Goal: Task Accomplishment & Management: Manage account settings

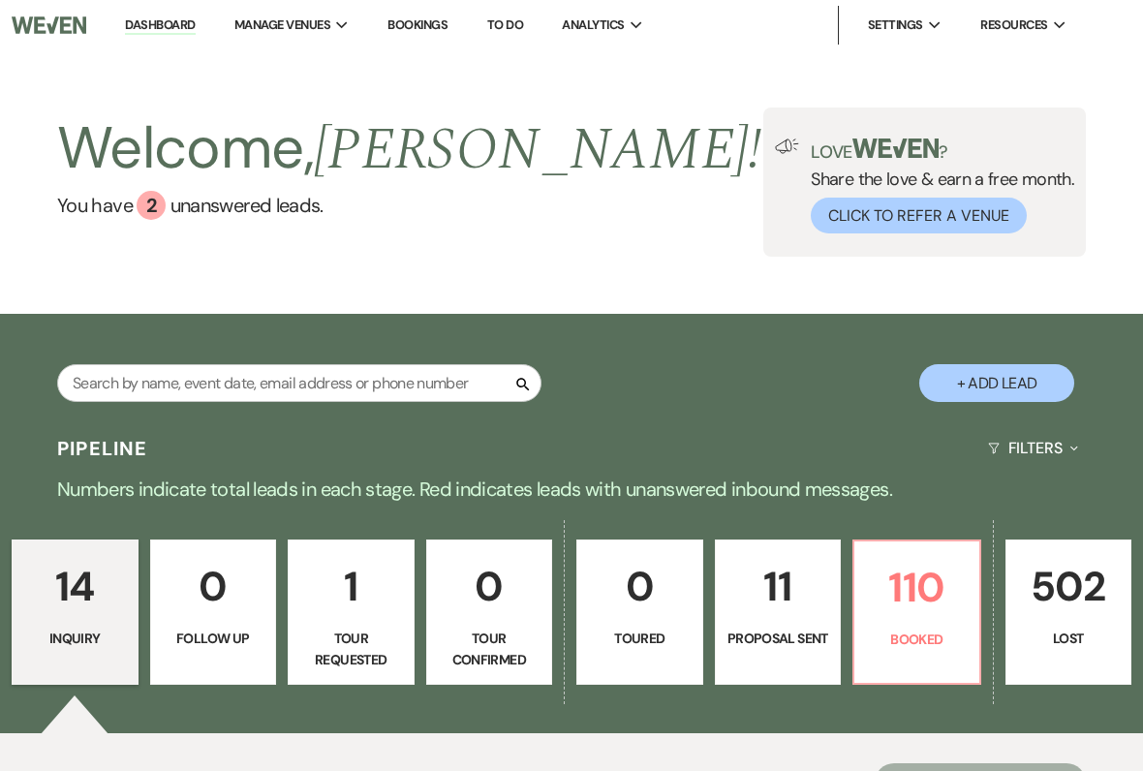
click at [946, 606] on p "110" at bounding box center [917, 587] width 102 height 65
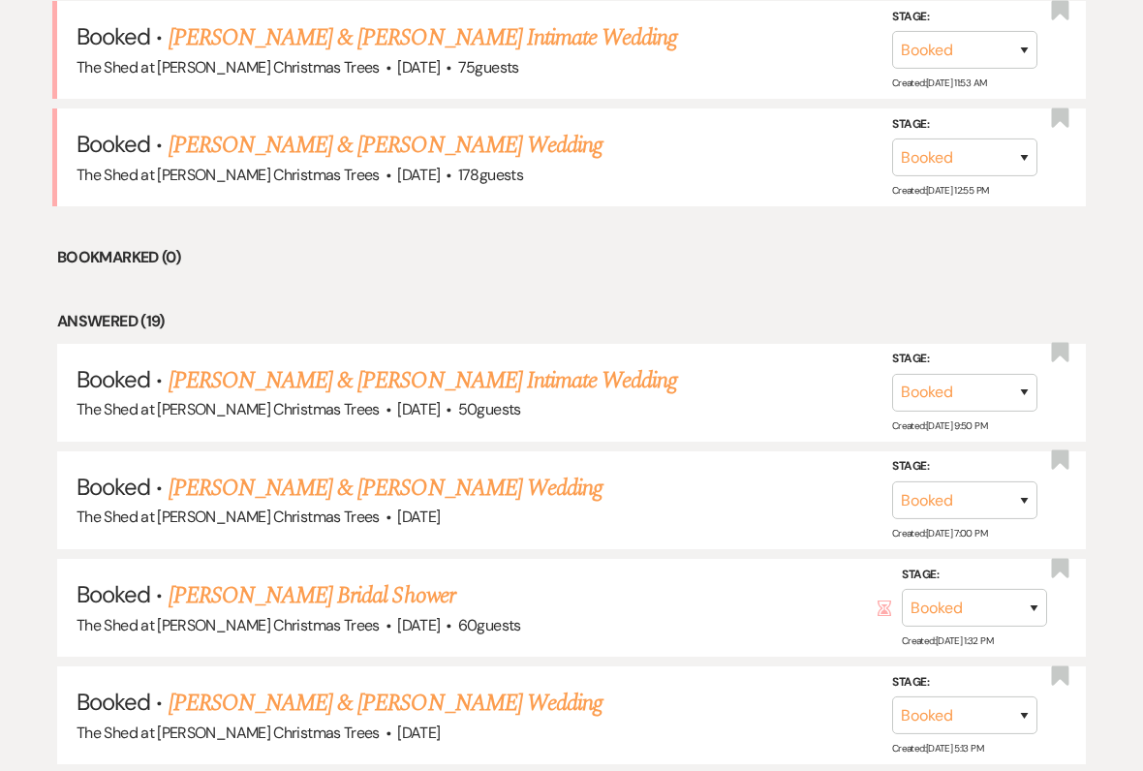
scroll to position [847, 0]
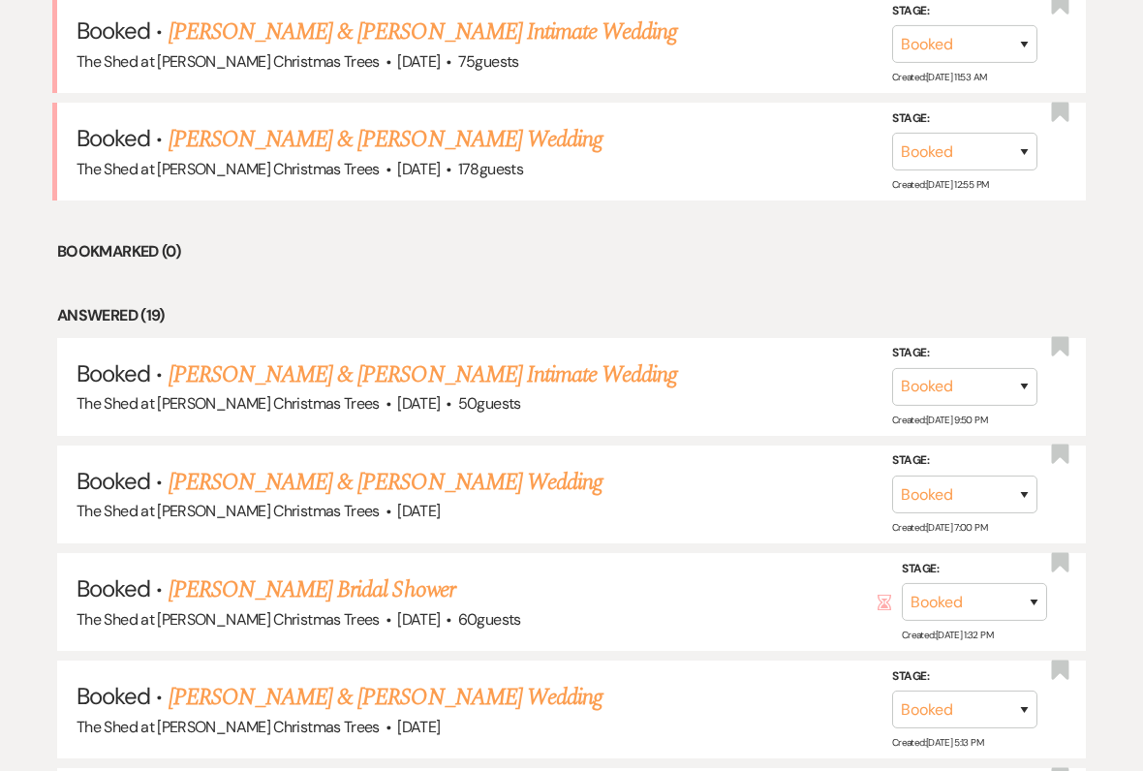
click at [355, 572] on link "[PERSON_NAME] Bridal Shower" at bounding box center [311, 589] width 287 height 35
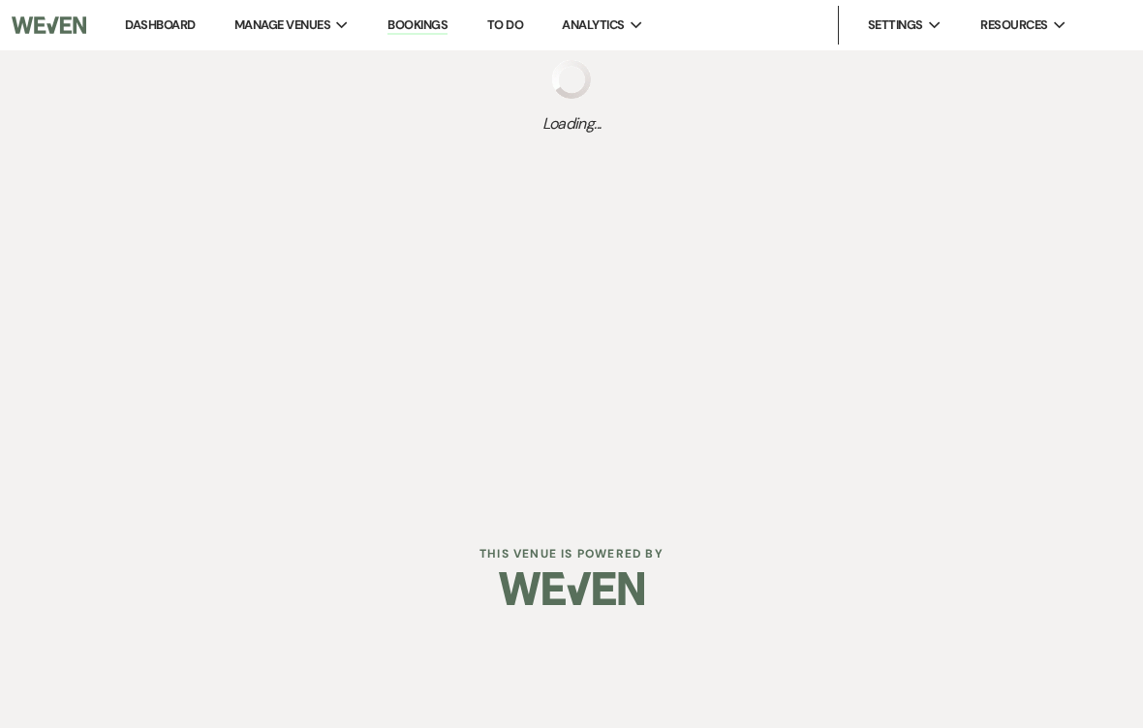
select select "5"
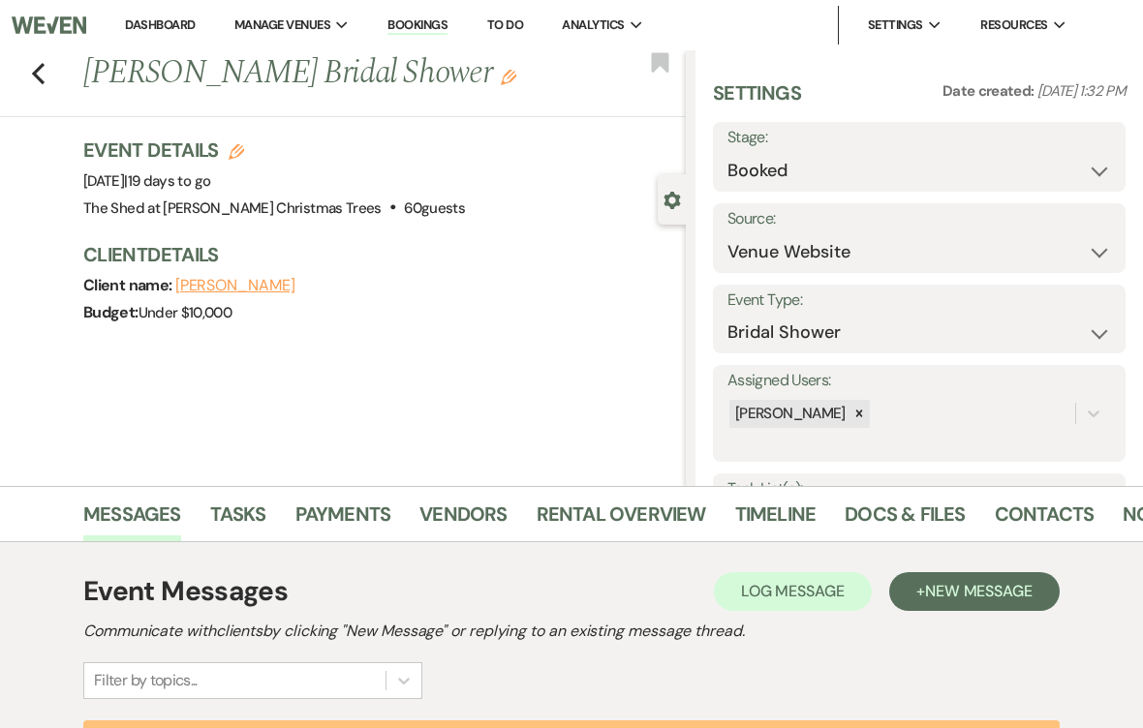
click at [329, 499] on link "Payments" at bounding box center [343, 520] width 96 height 43
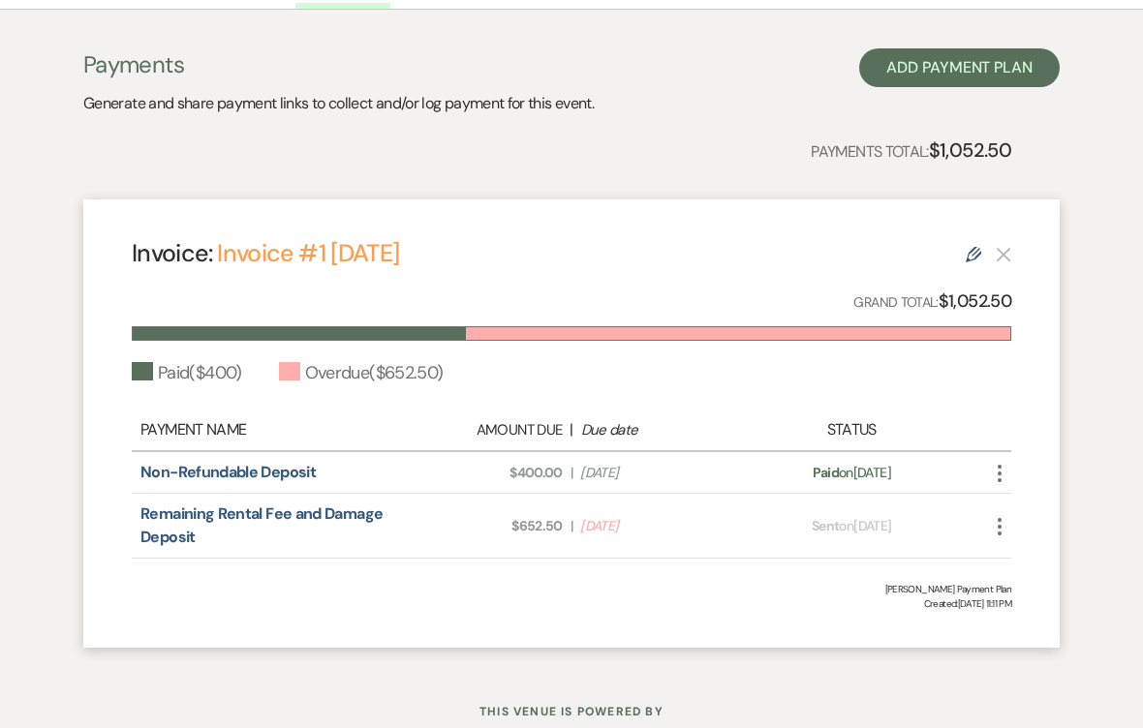
scroll to position [569, 0]
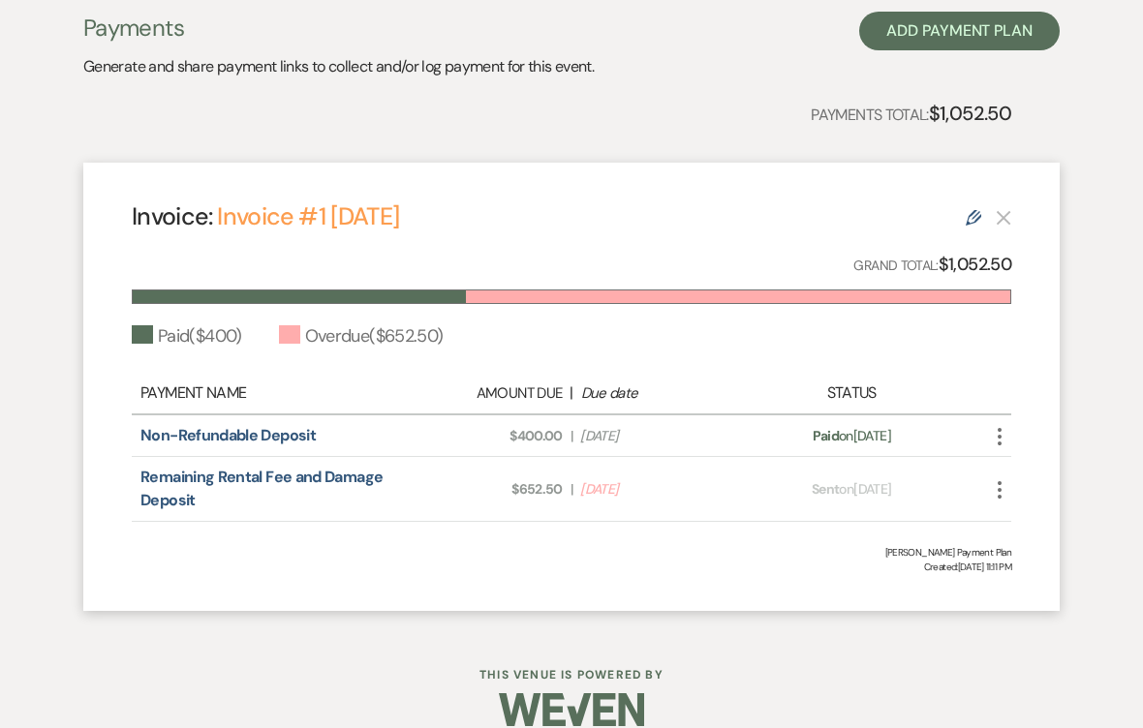
click at [992, 484] on icon "More" at bounding box center [999, 489] width 23 height 23
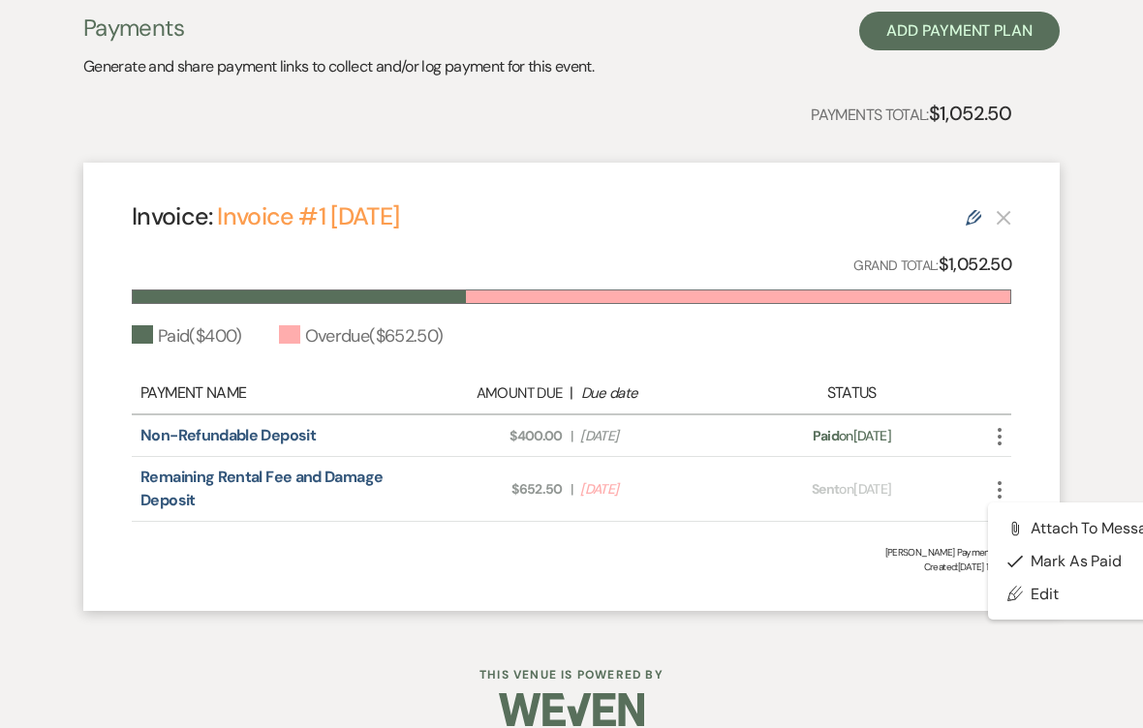
click at [1096, 565] on button "Check [PERSON_NAME] [PERSON_NAME] as Paid" at bounding box center [1086, 561] width 196 height 33
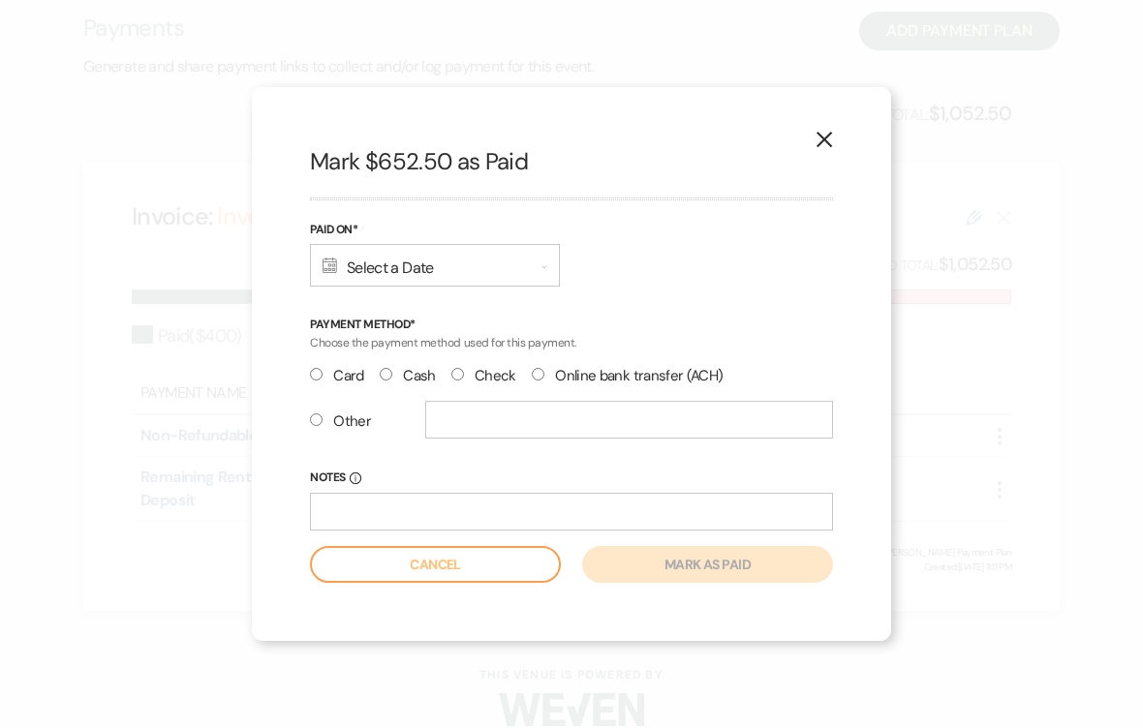
click at [480, 278] on div "Calendar Select a Date Expand" at bounding box center [435, 265] width 250 height 43
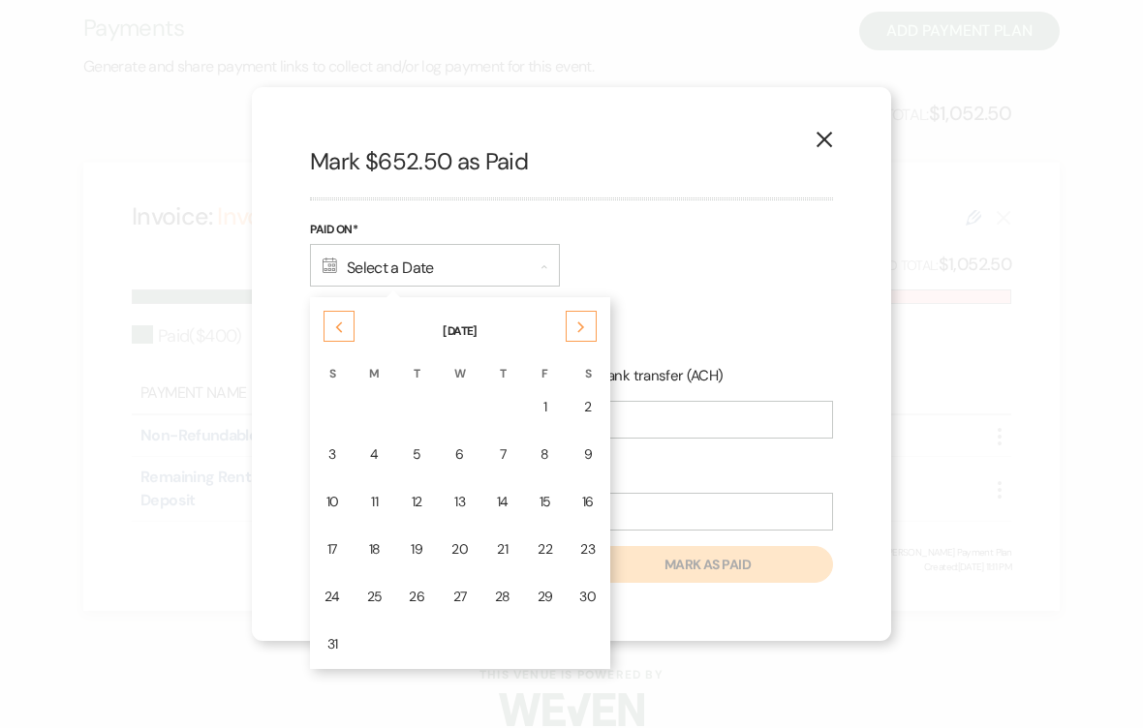
click at [583, 512] on div "16" at bounding box center [587, 502] width 16 height 20
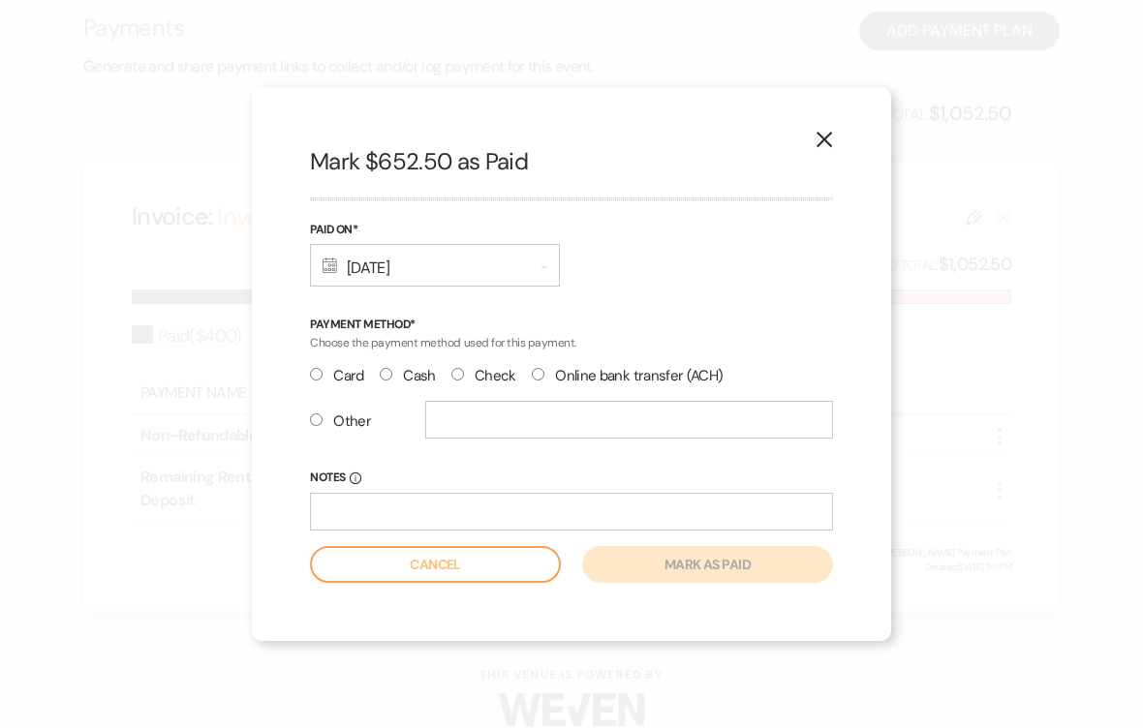
click at [464, 381] on input "Check" at bounding box center [457, 374] width 13 height 13
radio input "true"
click at [720, 565] on button "Mark as paid" at bounding box center [707, 564] width 251 height 37
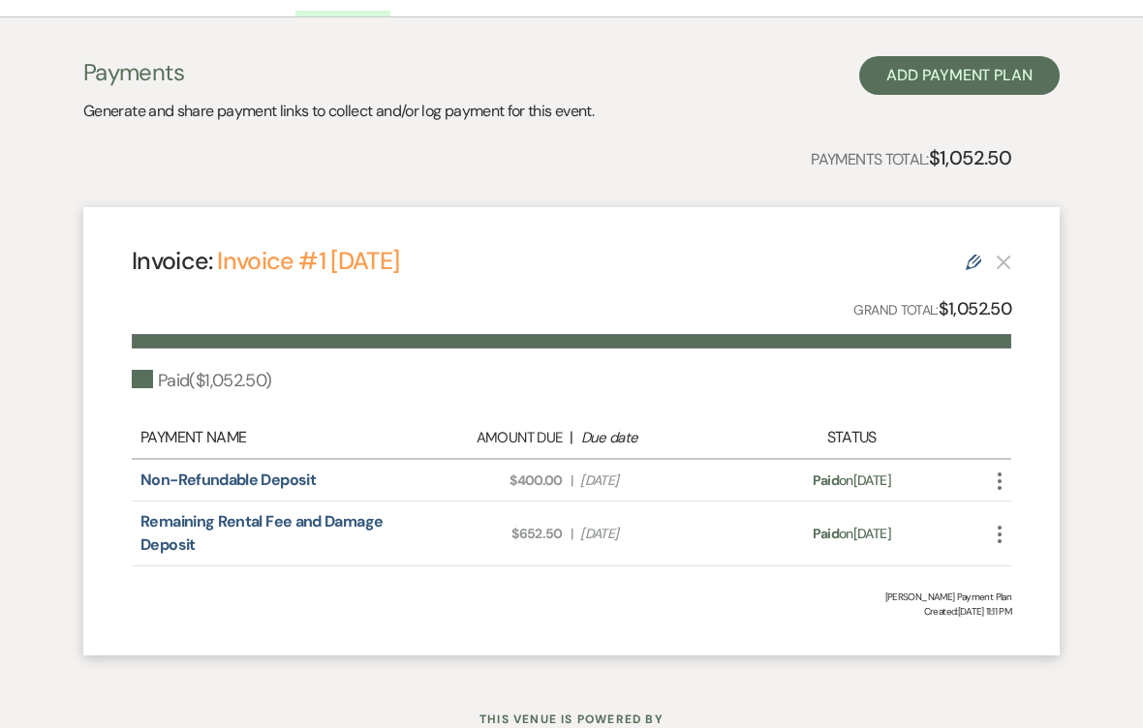
scroll to position [524, 0]
